Goal: Information Seeking & Learning: Learn about a topic

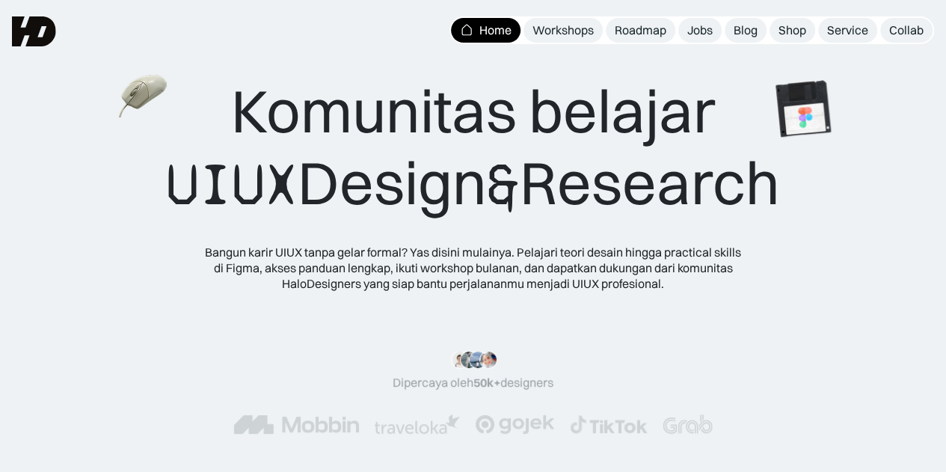
click at [88, 96] on div "Komunitas belajar UIUX Design & Research Bangun karir UIUX tanpa gelar formal? …" at bounding box center [473, 183] width 826 height 216
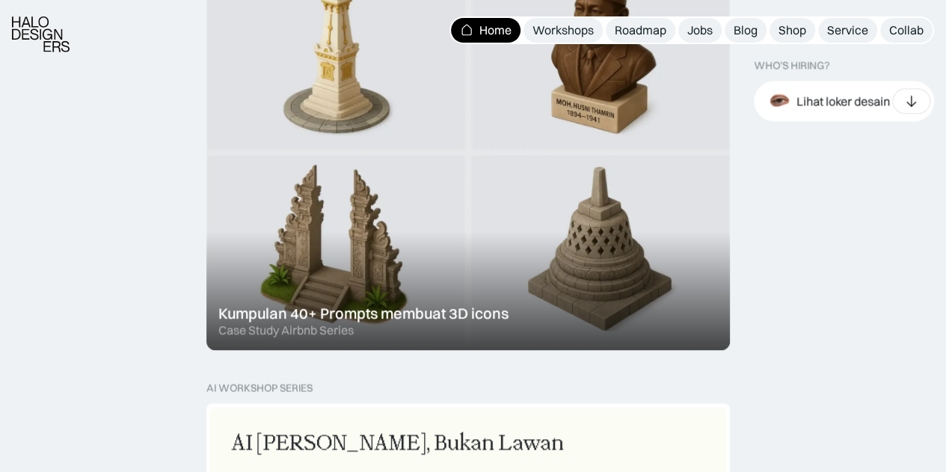
scroll to position [997, 0]
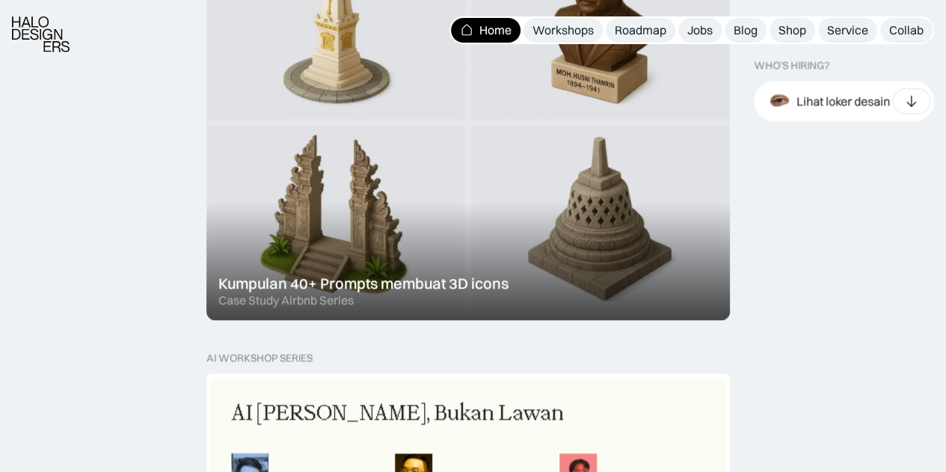
click at [490, 230] on div at bounding box center [467, 122] width 523 height 396
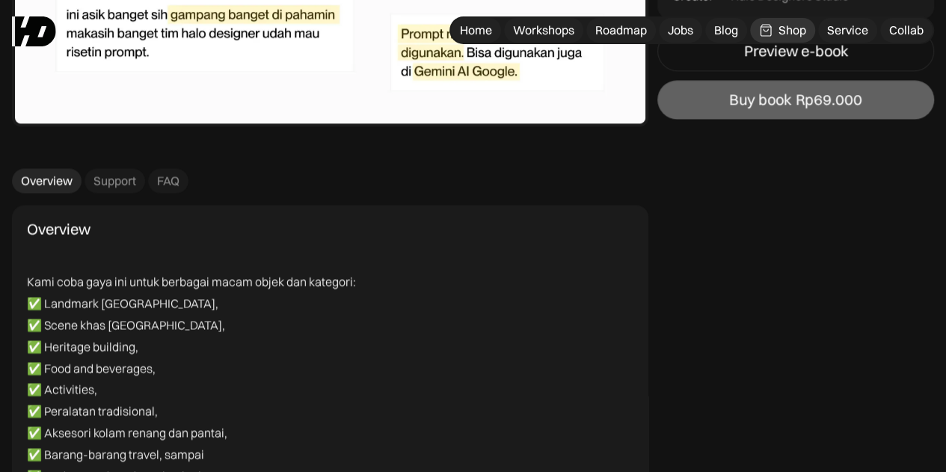
scroll to position [3589, 0]
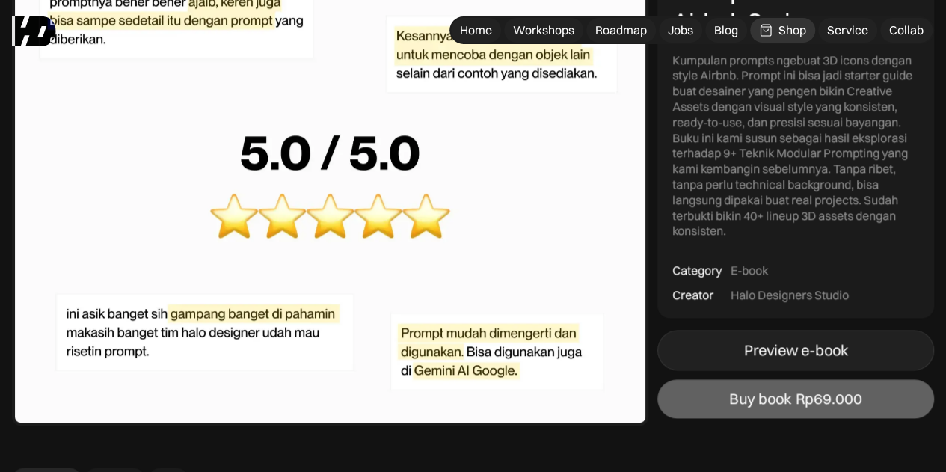
click at [791, 341] on div "Preview e-book" at bounding box center [796, 350] width 104 height 18
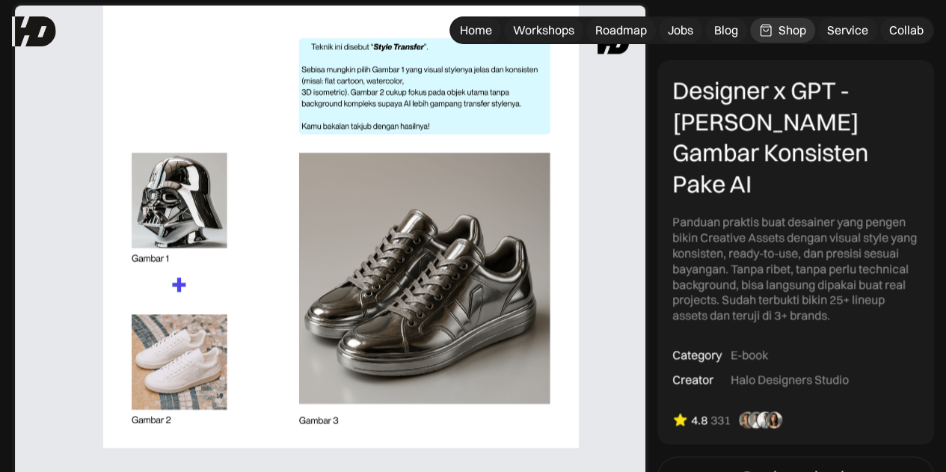
scroll to position [1096, 0]
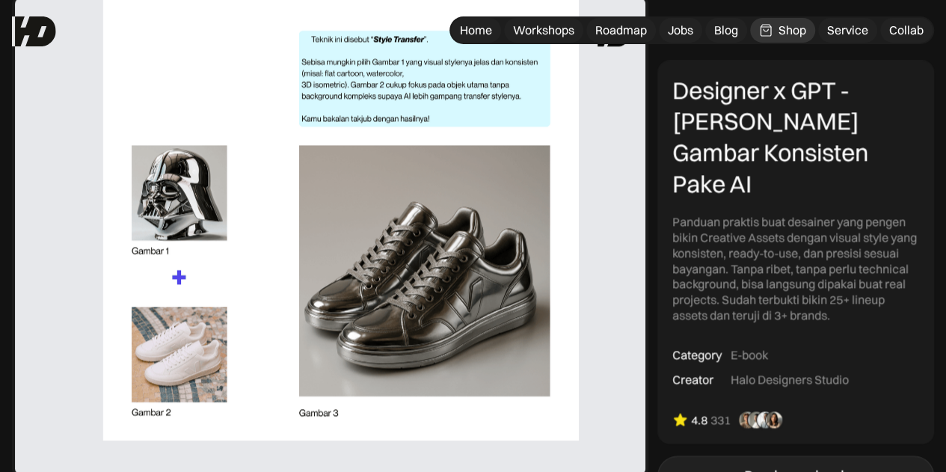
click at [790, 467] on div "Preview e-book" at bounding box center [796, 476] width 104 height 18
